Goal: Transaction & Acquisition: Download file/media

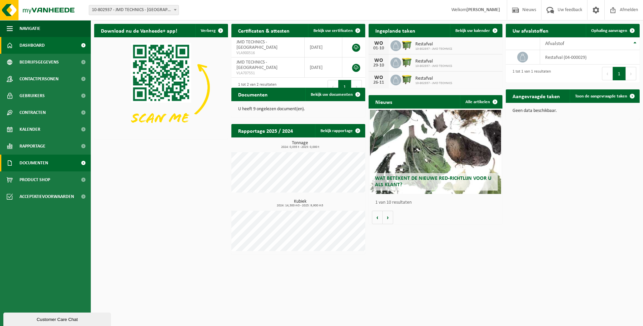
click at [45, 162] on span "Documenten" at bounding box center [33, 163] width 29 height 17
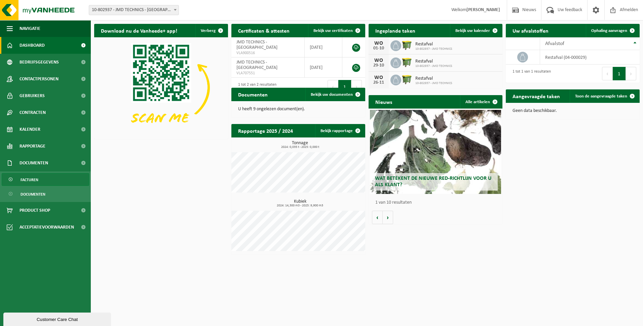
click at [38, 180] on span "Facturen" at bounding box center [30, 179] width 18 height 13
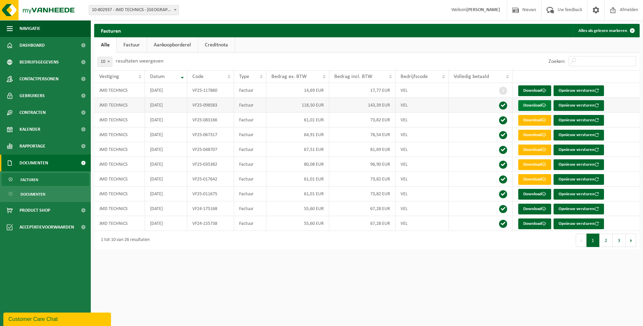
click at [539, 102] on link "Download" at bounding box center [534, 105] width 33 height 11
click at [542, 120] on link "Download" at bounding box center [534, 120] width 33 height 11
click at [535, 92] on link "Download" at bounding box center [534, 90] width 33 height 11
